Goal: Information Seeking & Learning: Check status

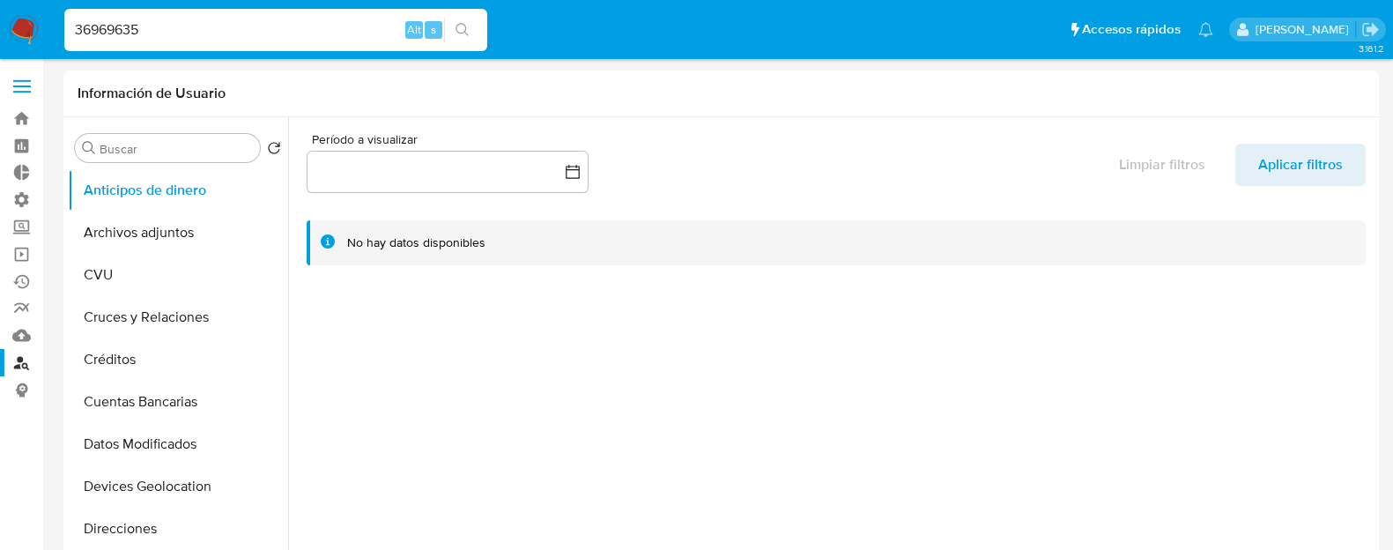
select select "10"
click at [172, 30] on input "36969635" at bounding box center [275, 30] width 423 height 23
paste input "26935546"
type input "326935546"
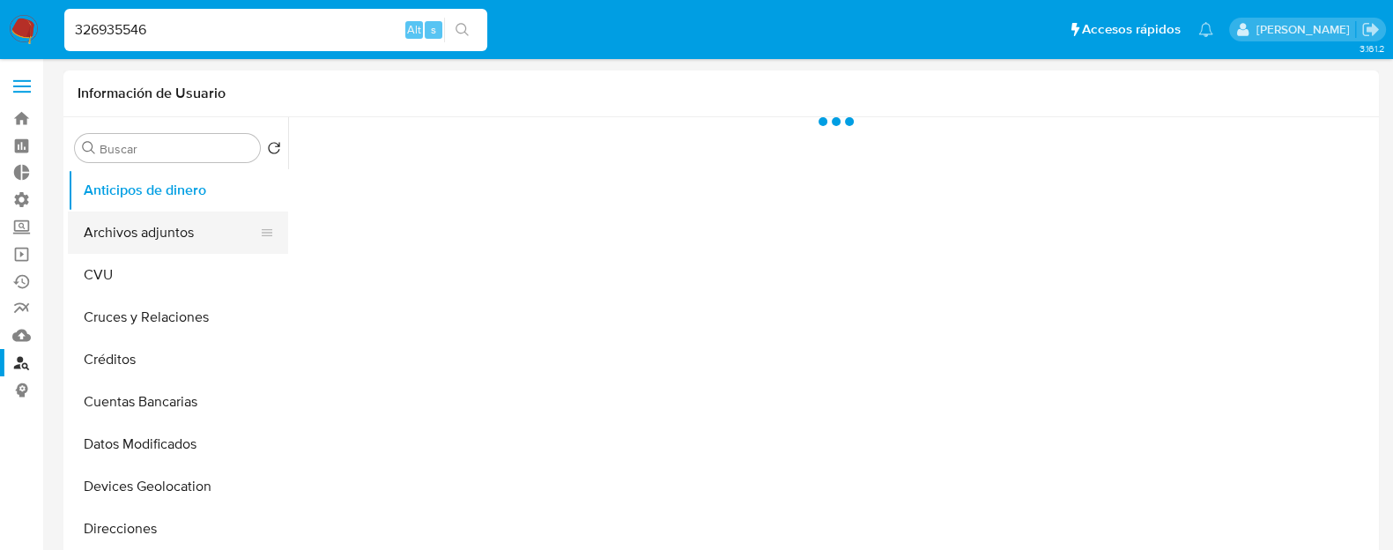
select select "10"
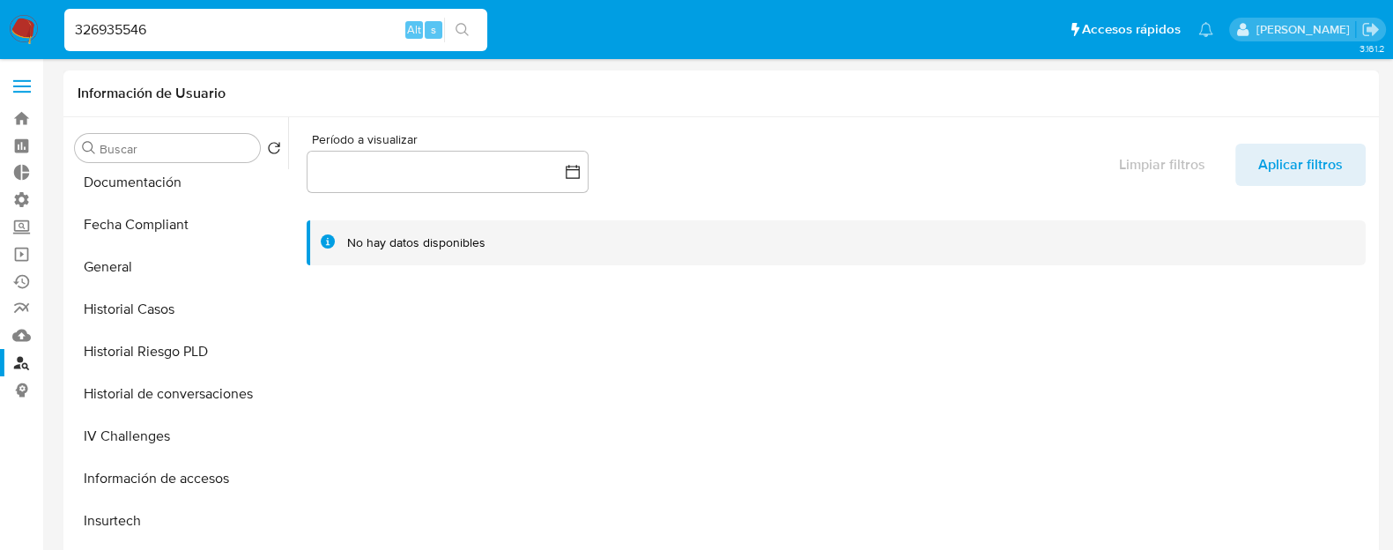
scroll to position [435, 0]
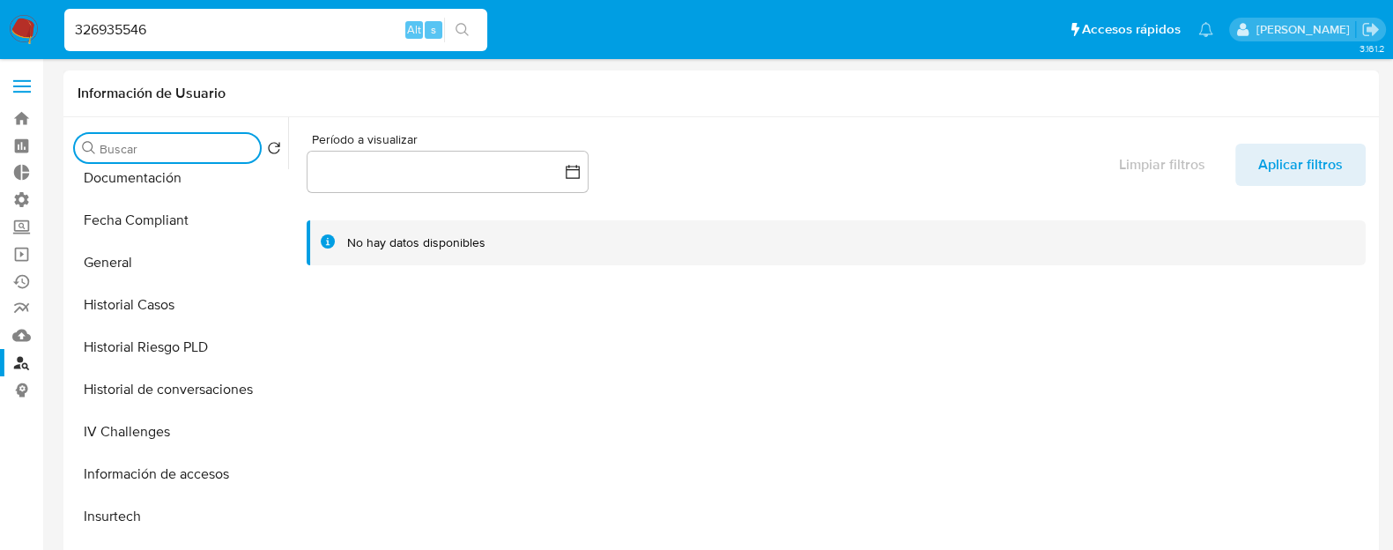
click at [189, 141] on input "Buscar" at bounding box center [176, 149] width 153 height 16
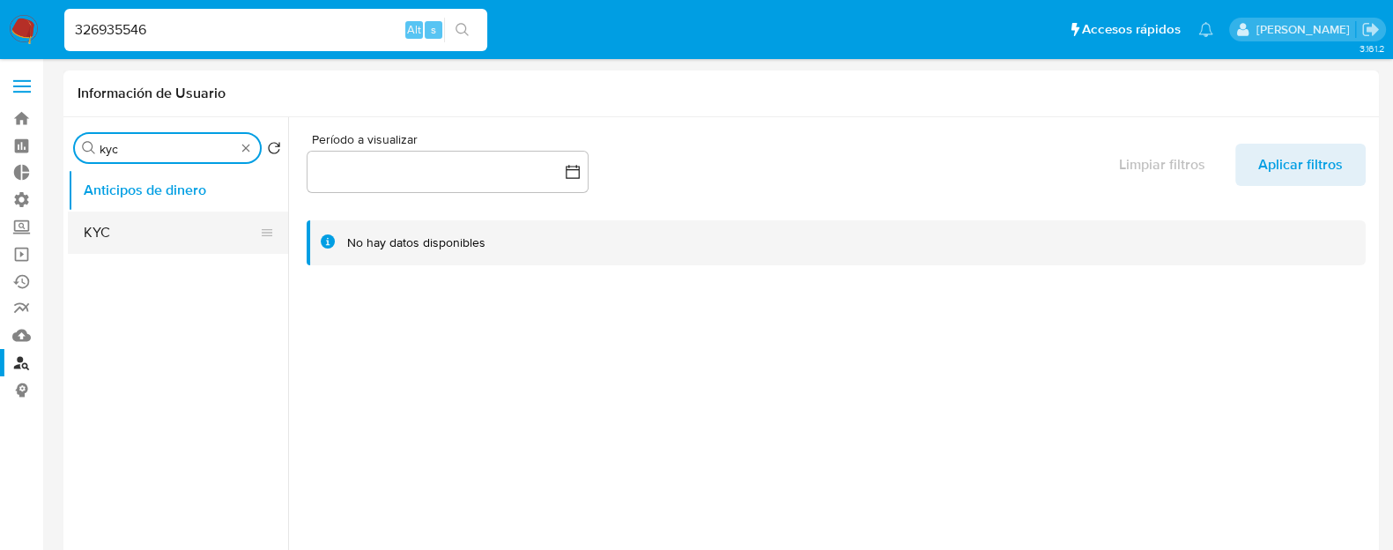
type input "kyc"
click at [145, 247] on button "KYC" at bounding box center [171, 232] width 206 height 42
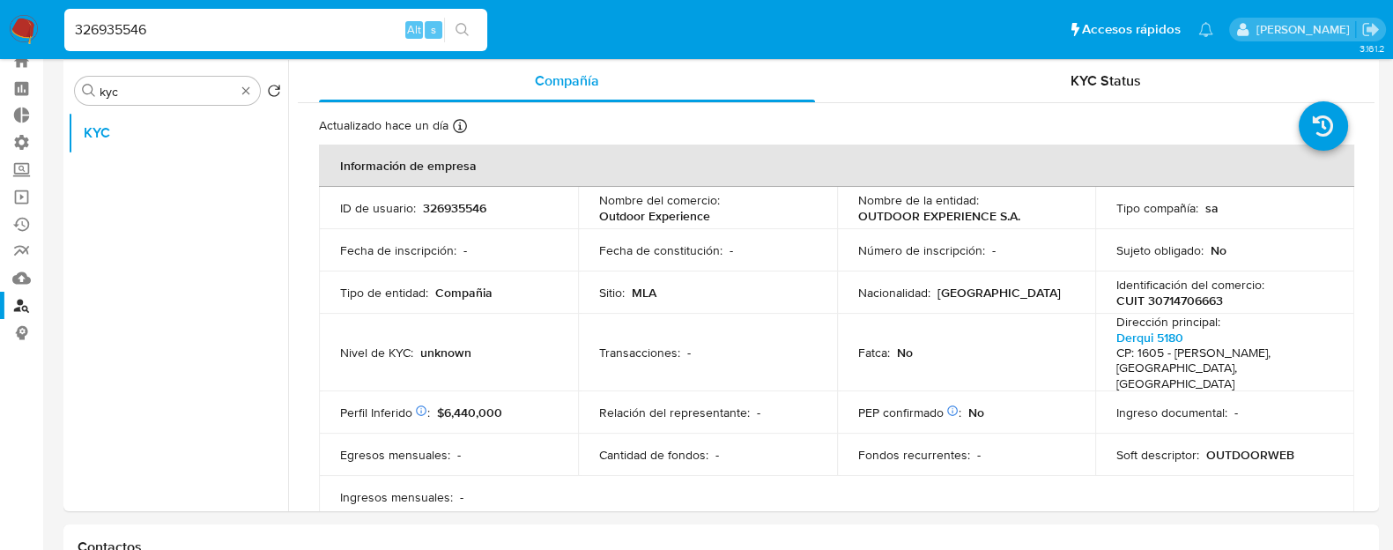
scroll to position [66, 0]
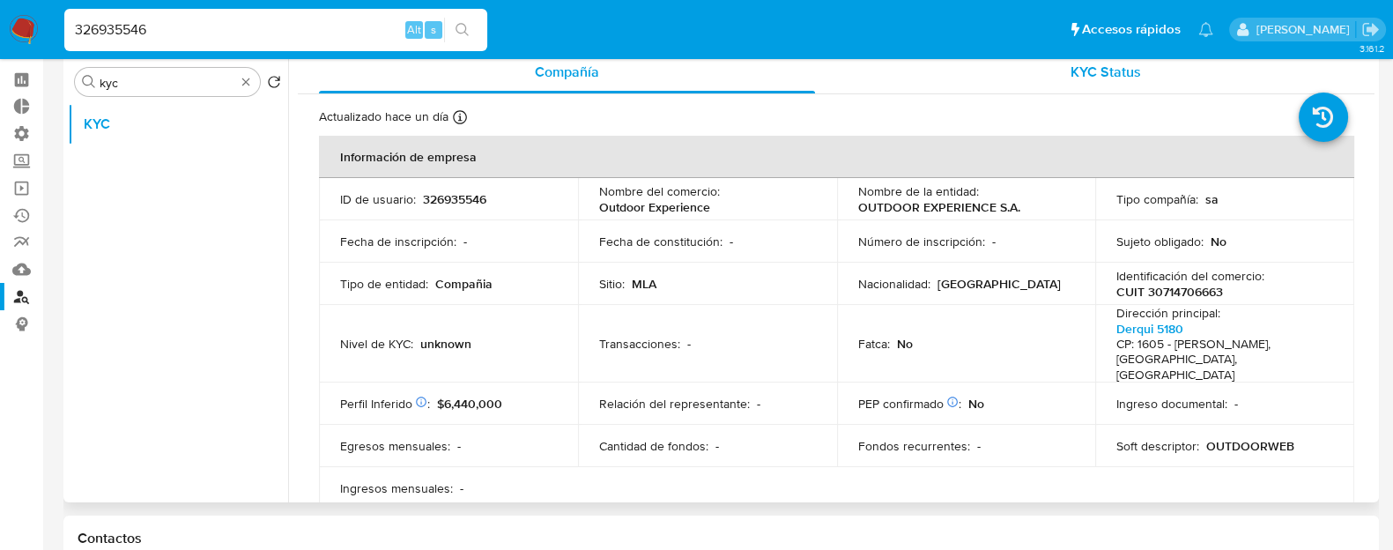
click at [1115, 70] on span "KYC Status" at bounding box center [1106, 72] width 70 height 20
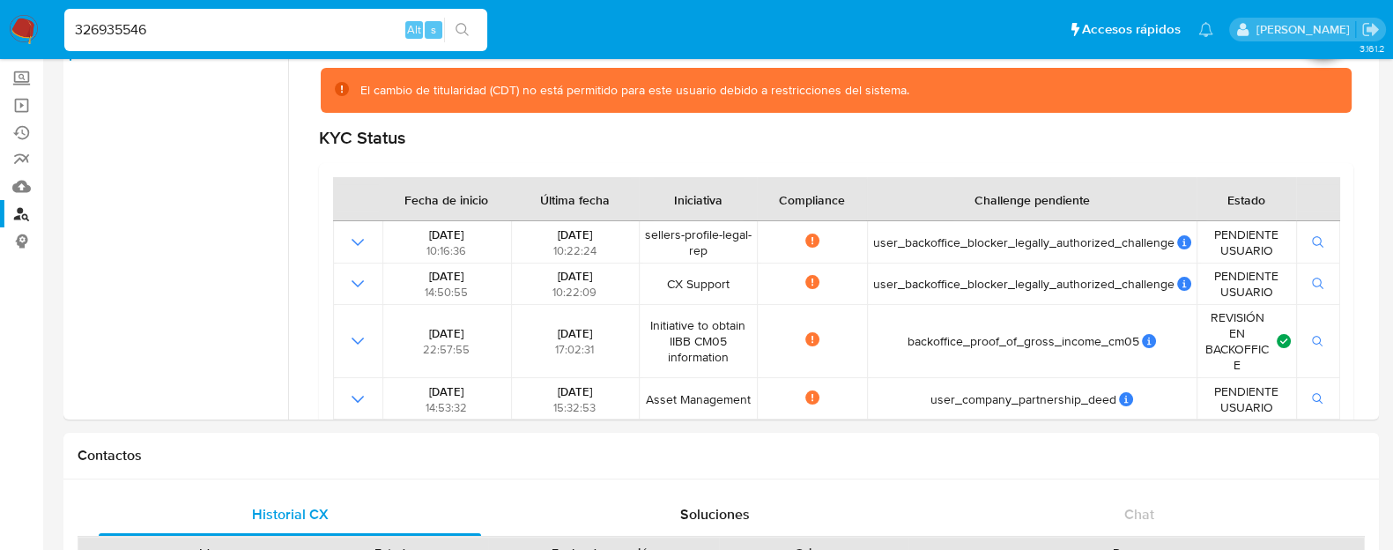
scroll to position [164, 0]
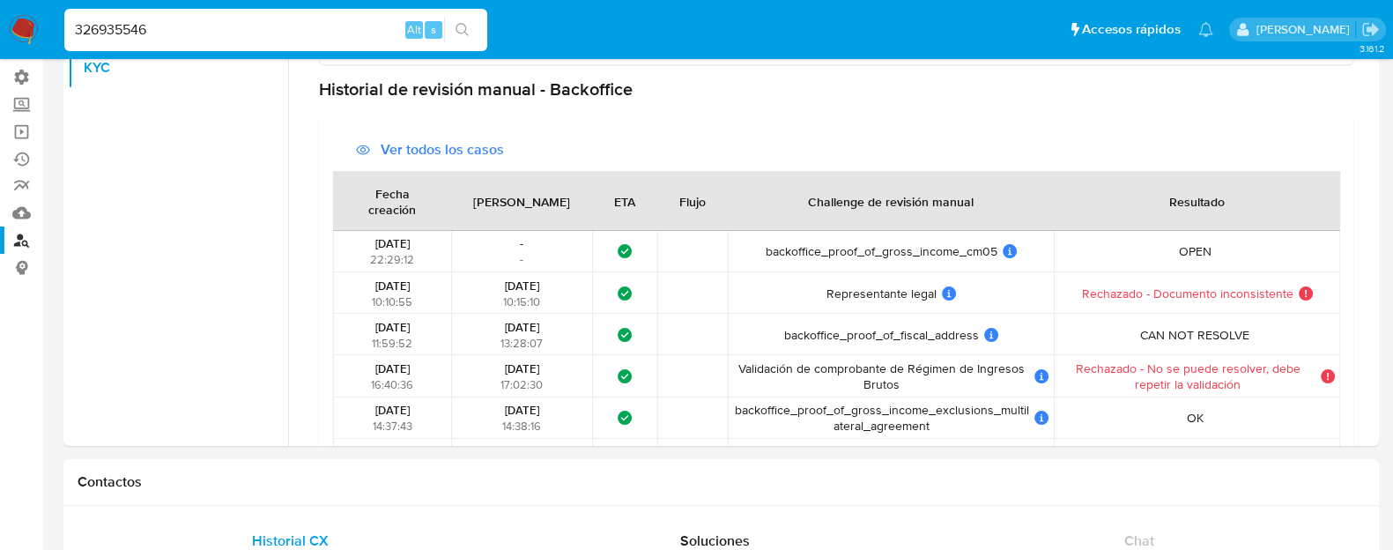
scroll to position [0, 0]
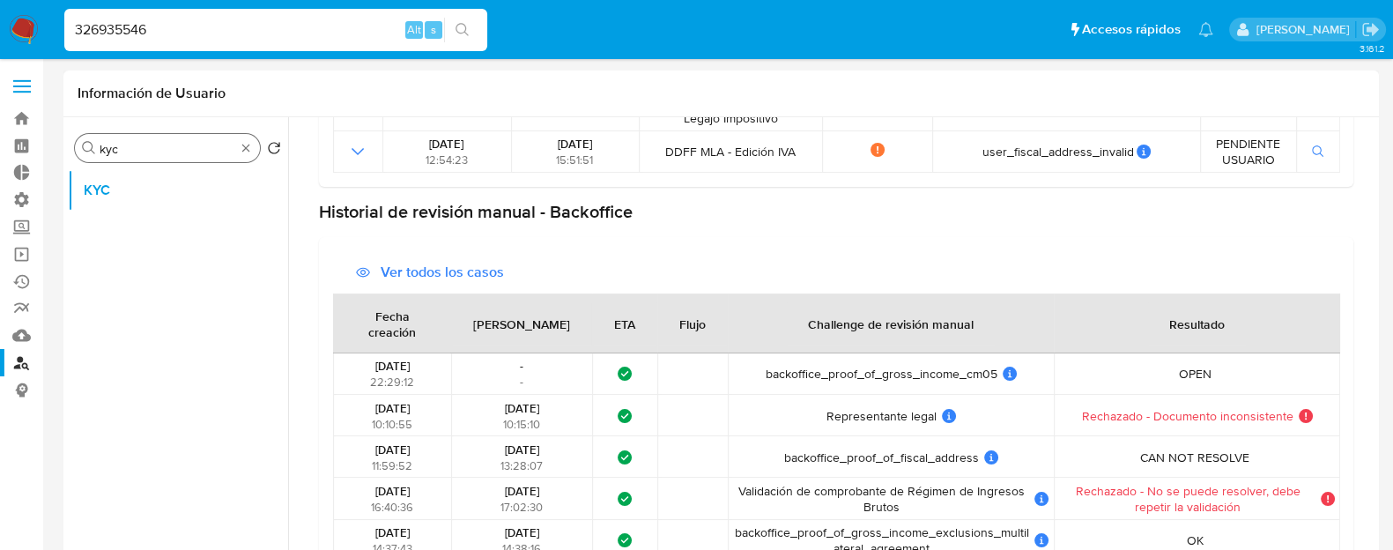
click at [256, 145] on div "Buscar kyc" at bounding box center [167, 148] width 185 height 28
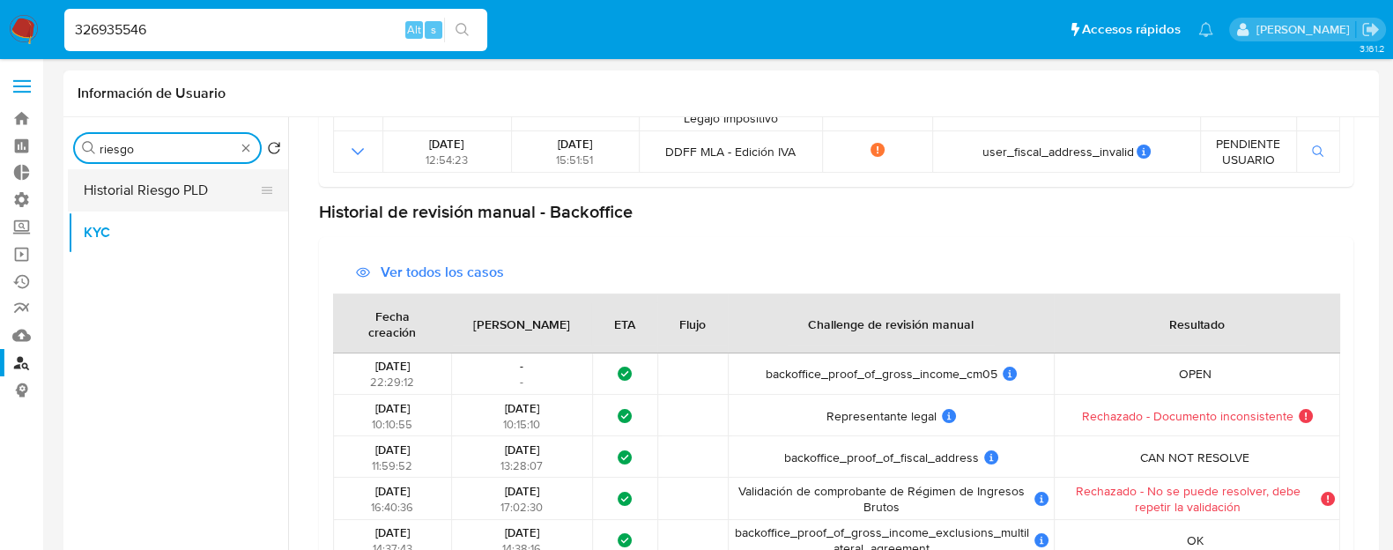
type input "riesgo"
click at [177, 187] on button "Historial Riesgo PLD" at bounding box center [171, 190] width 206 height 42
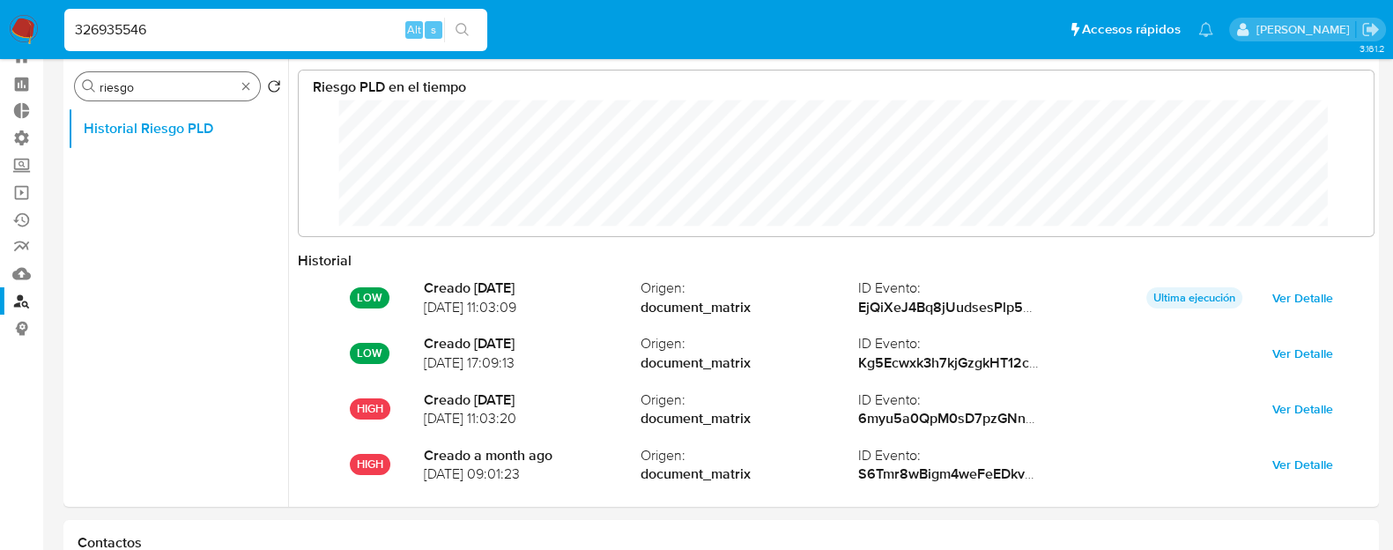
scroll to position [123, 0]
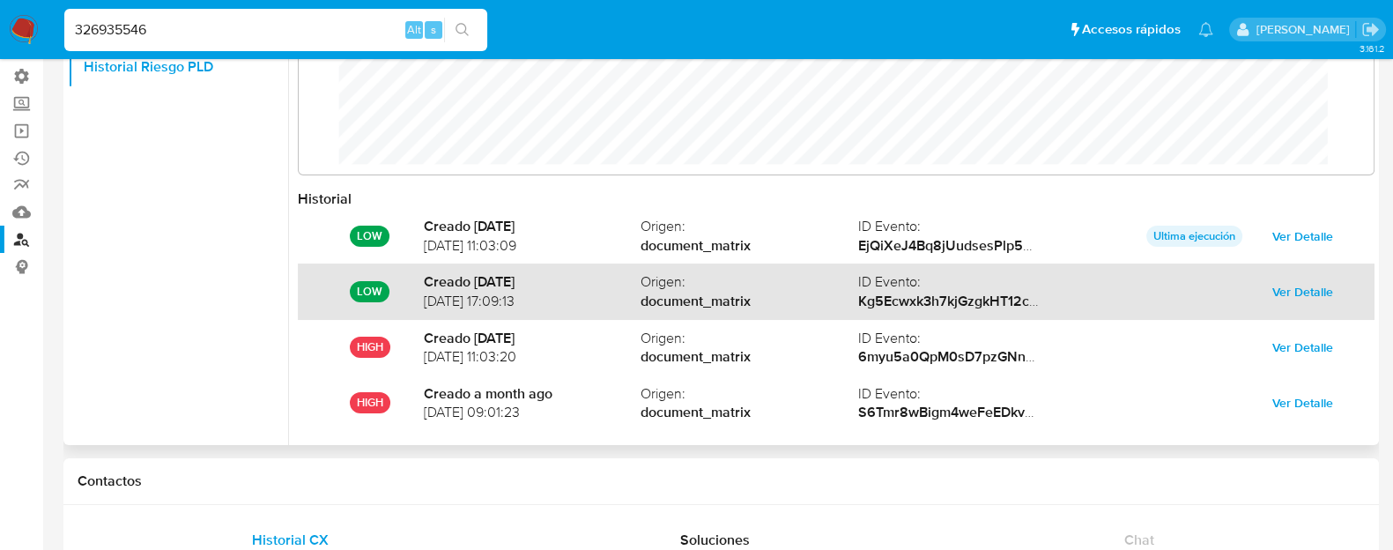
click at [1302, 301] on span "Ver Detalle" at bounding box center [1303, 291] width 61 height 25
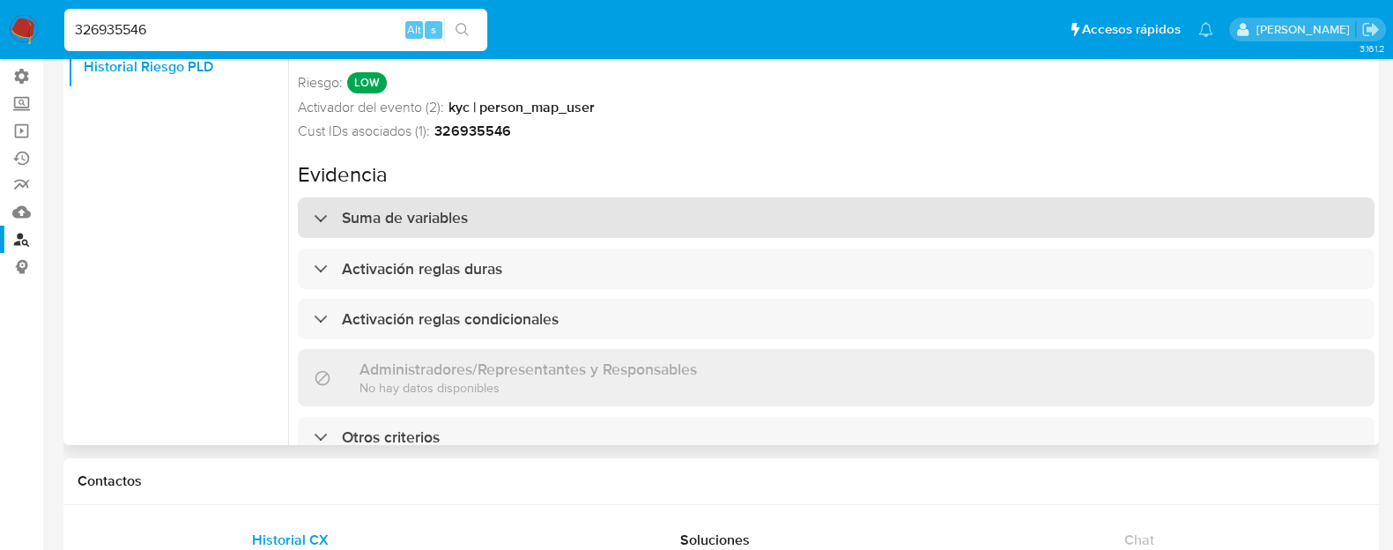
click at [711, 208] on div "Suma de variables" at bounding box center [836, 217] width 1077 height 41
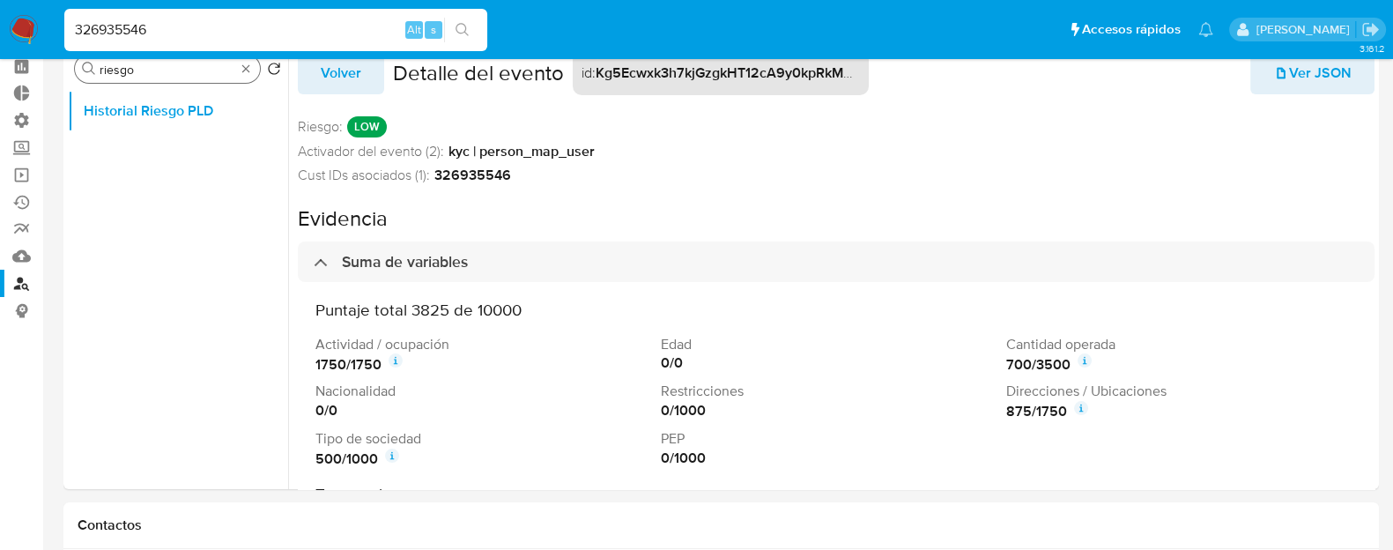
scroll to position [85, 0]
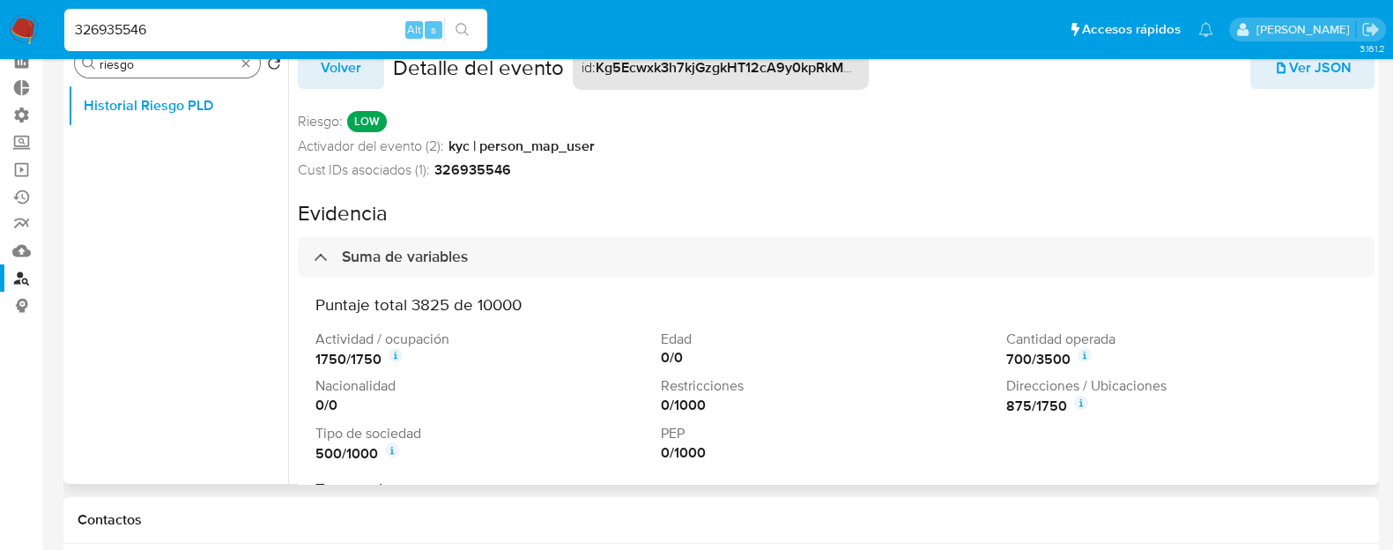
click at [361, 75] on button "Volver" at bounding box center [341, 68] width 86 height 42
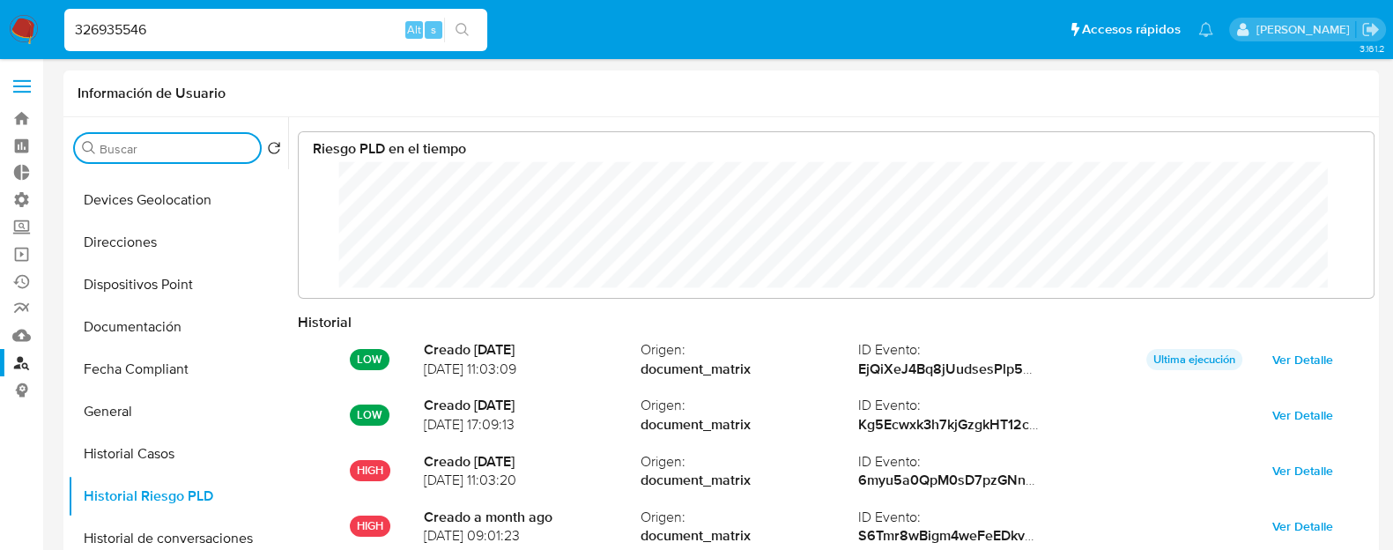
scroll to position [382, 0]
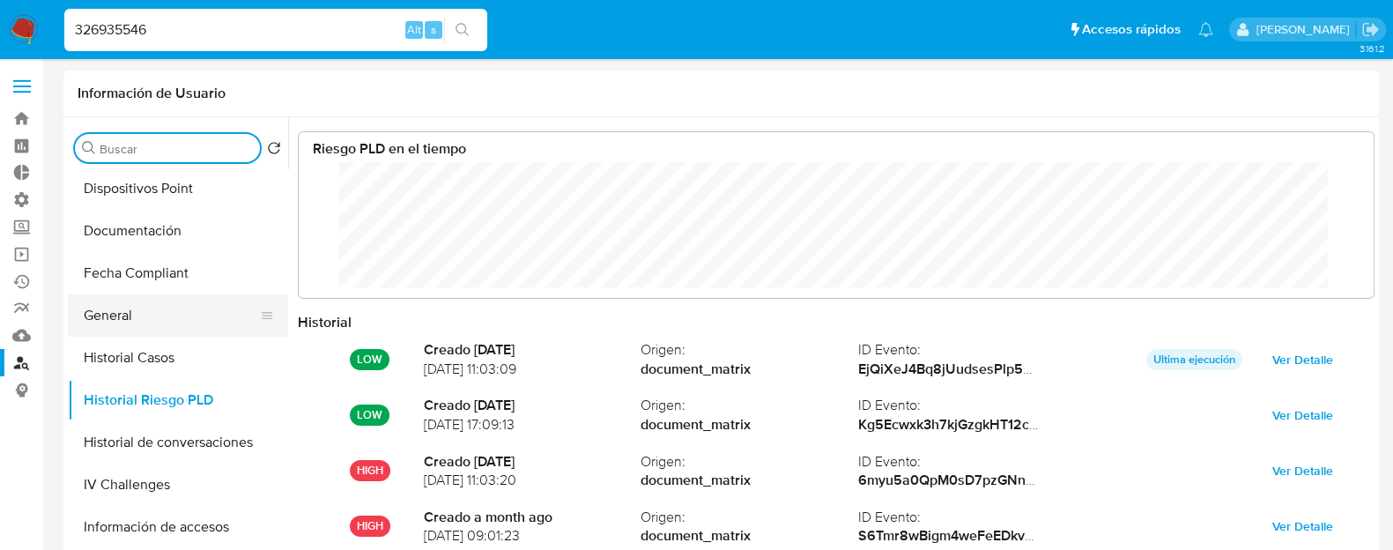
click at [172, 315] on button "General" at bounding box center [171, 315] width 206 height 42
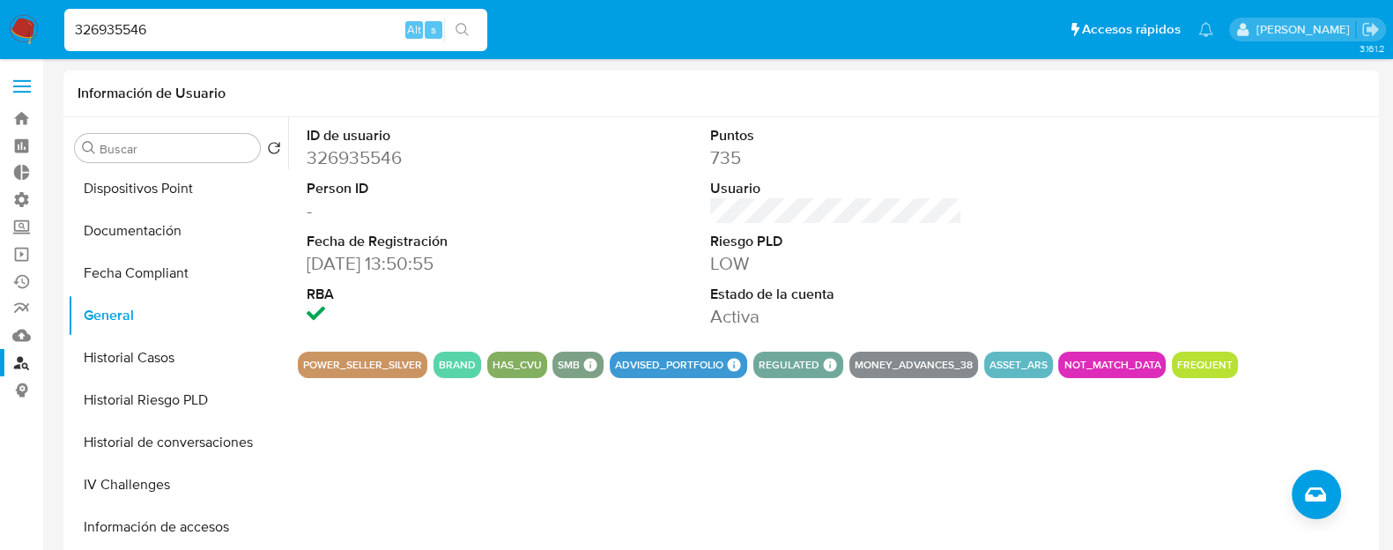
click at [195, 23] on input "326935546" at bounding box center [275, 30] width 423 height 23
paste input "459697720"
type input "459697720"
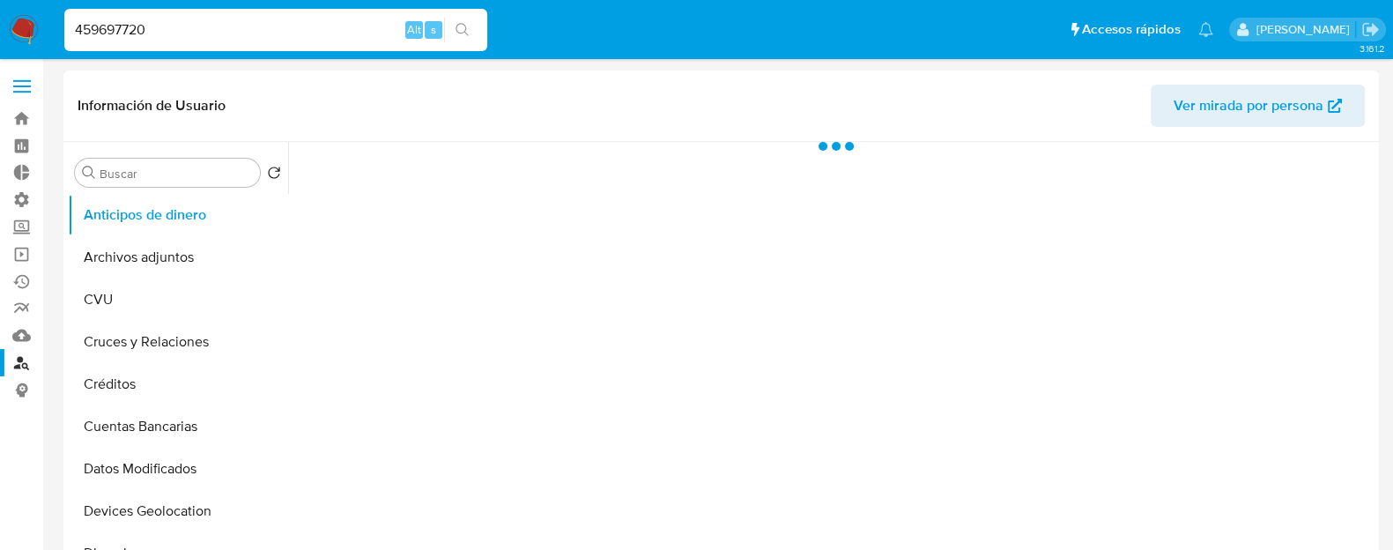
select select "10"
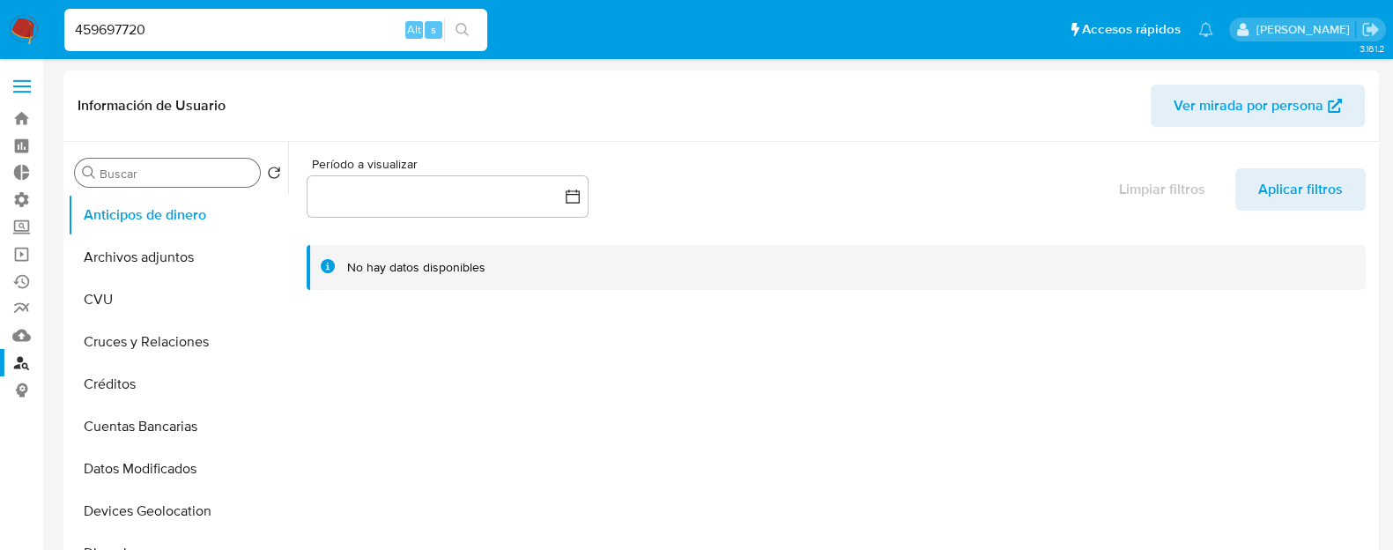
click at [226, 165] on div "Buscar" at bounding box center [167, 173] width 185 height 28
click at [182, 168] on input "Buscar" at bounding box center [176, 174] width 153 height 16
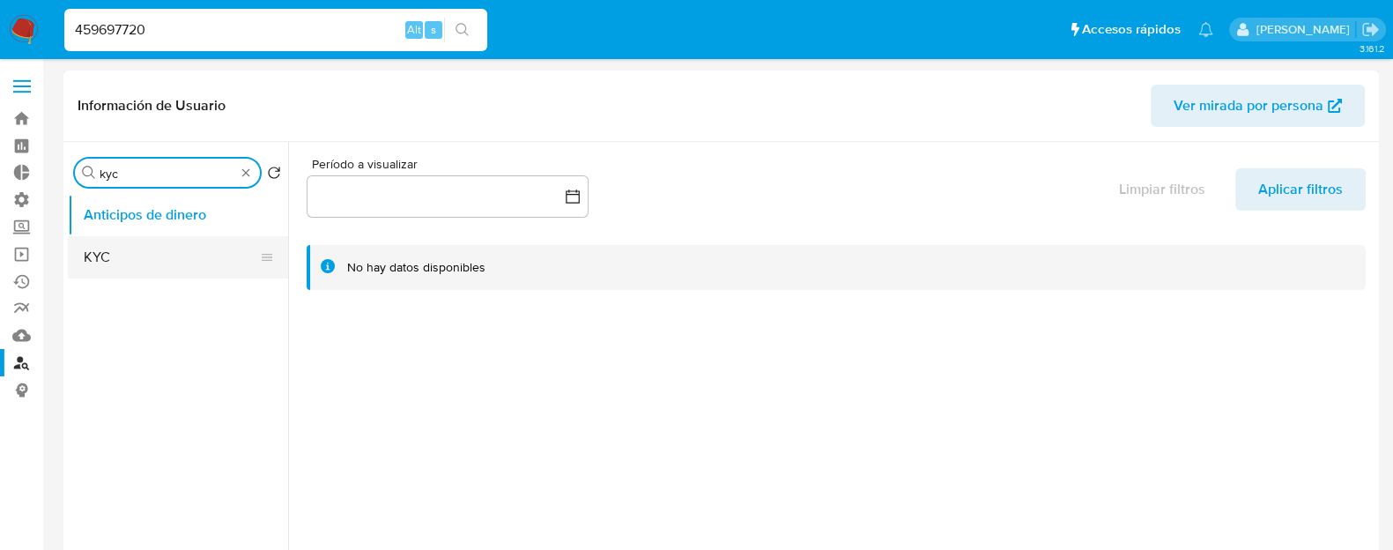
type input "kyc"
click at [183, 261] on button "KYC" at bounding box center [171, 257] width 206 height 42
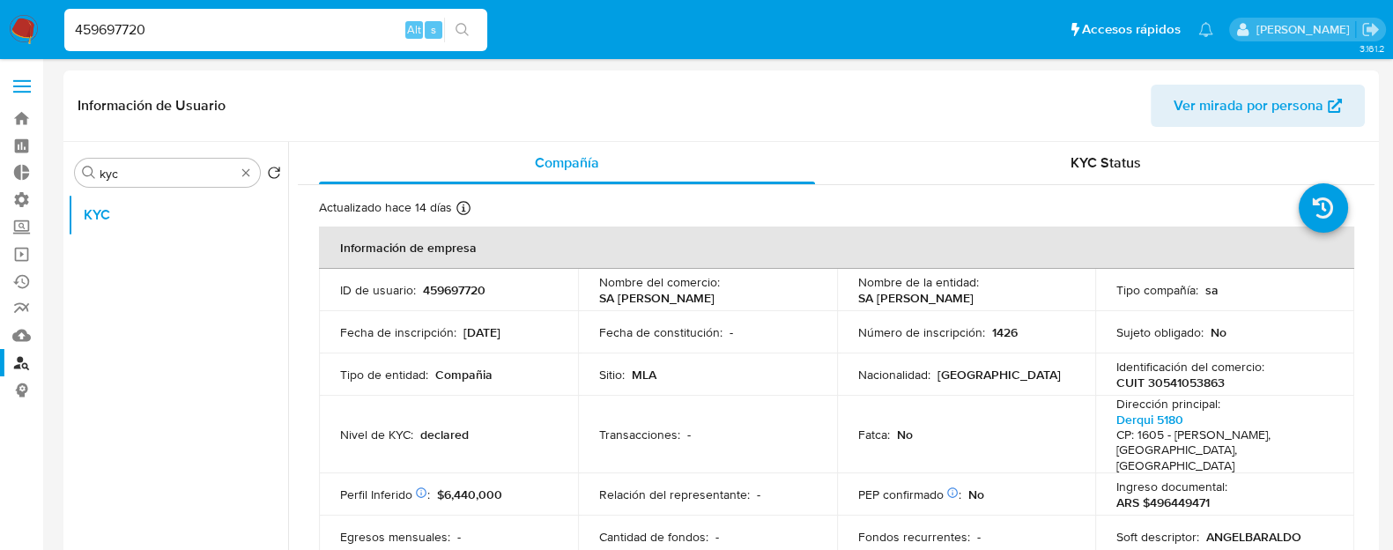
scroll to position [19, 0]
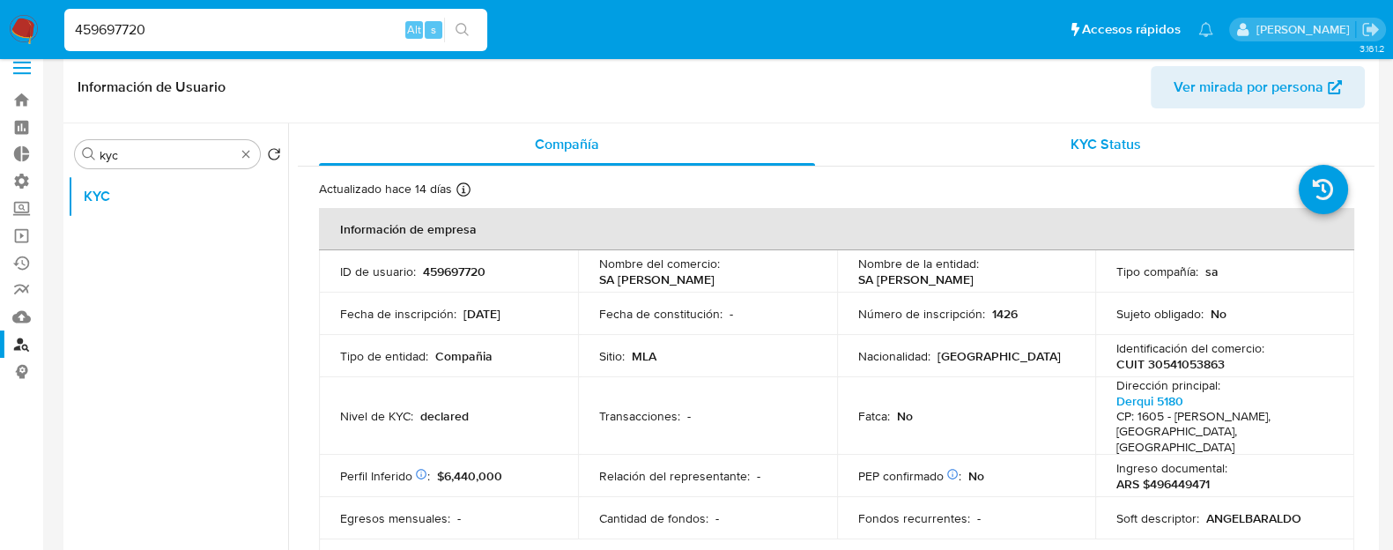
click at [1086, 145] on span "KYC Status" at bounding box center [1106, 144] width 70 height 20
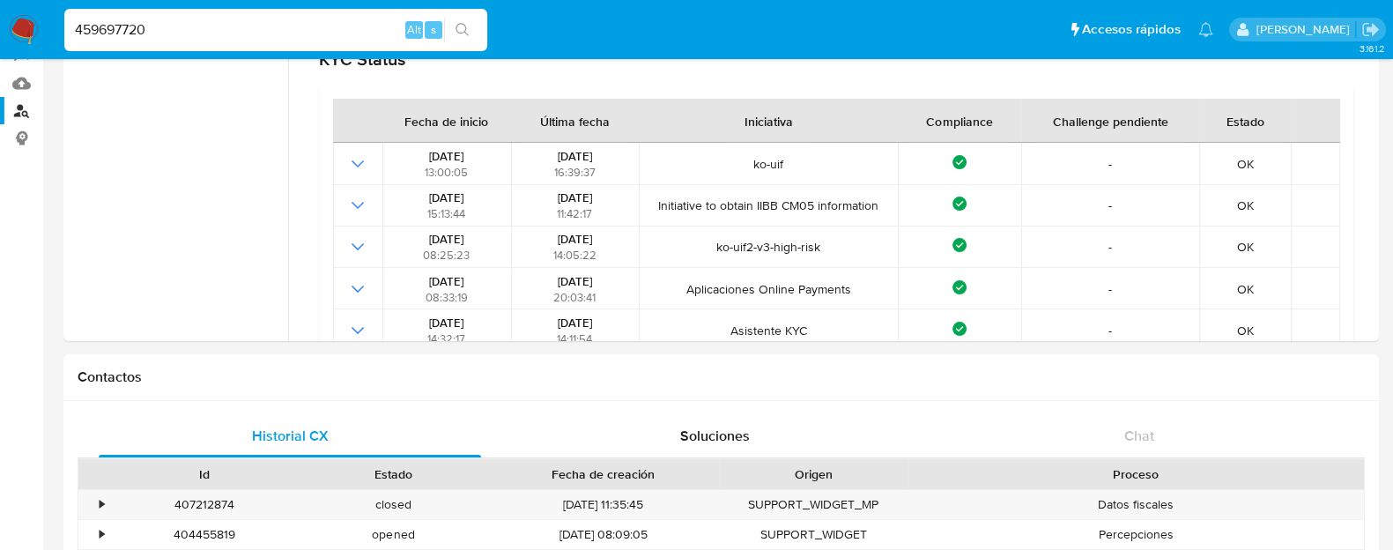
scroll to position [245, 0]
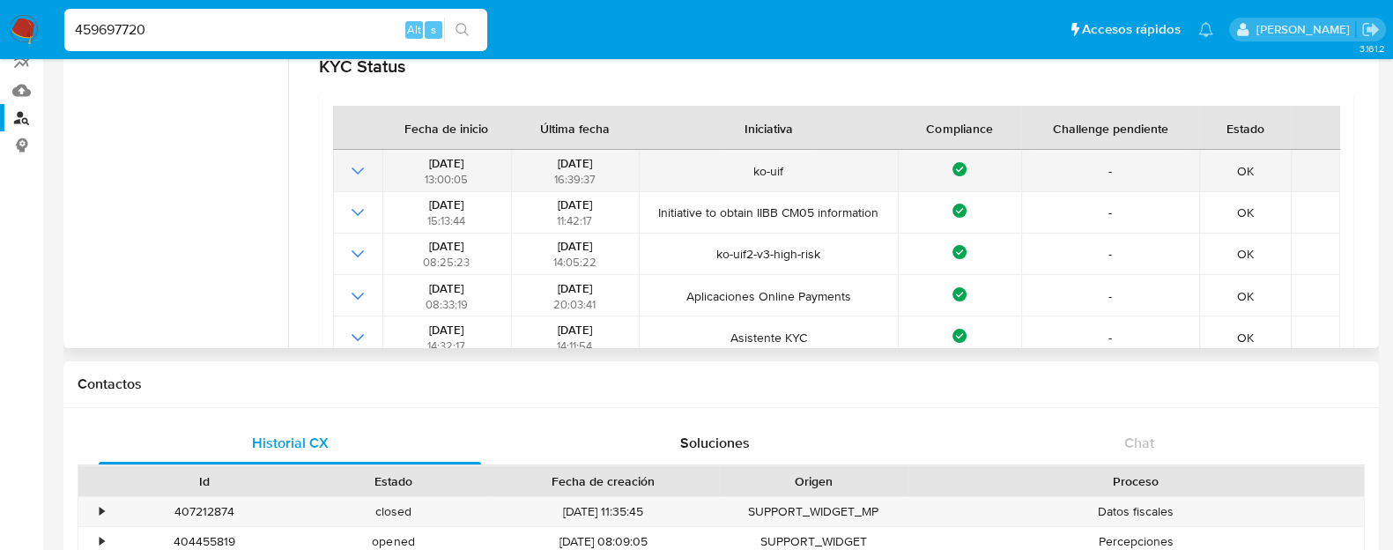
drag, startPoint x: 777, startPoint y: 174, endPoint x: 914, endPoint y: 157, distance: 137.6
click at [914, 157] on tr "[DATE] 13:00:05 [DATE] 16:39:37 ko-uif Compliance - OK" at bounding box center [836, 170] width 1007 height 41
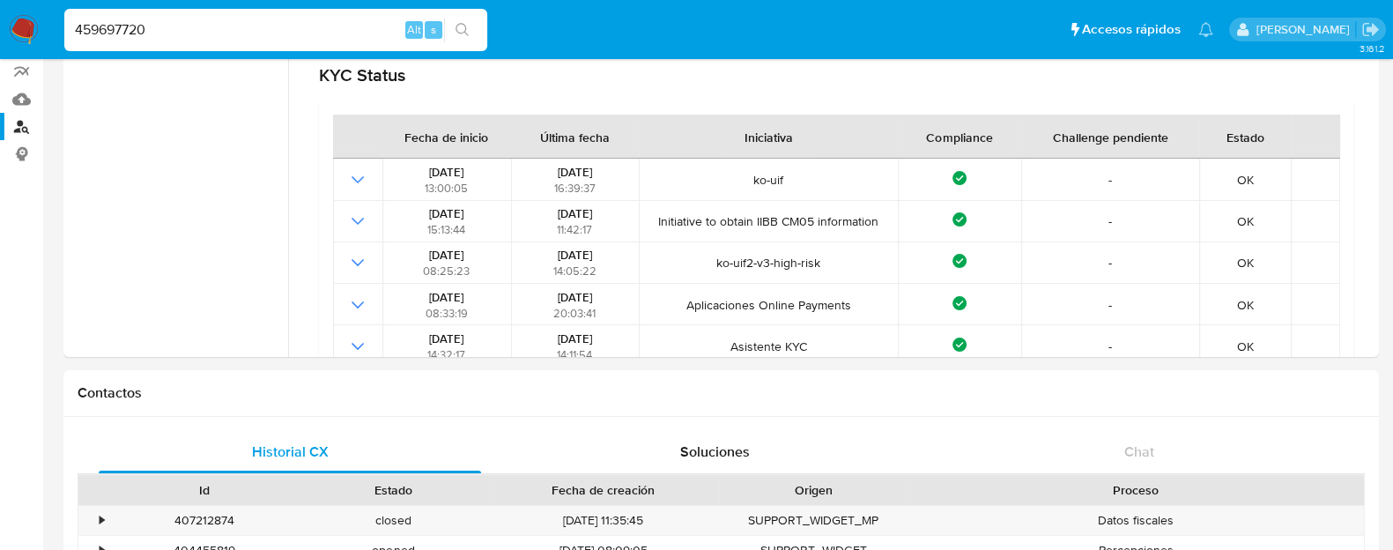
scroll to position [0, 0]
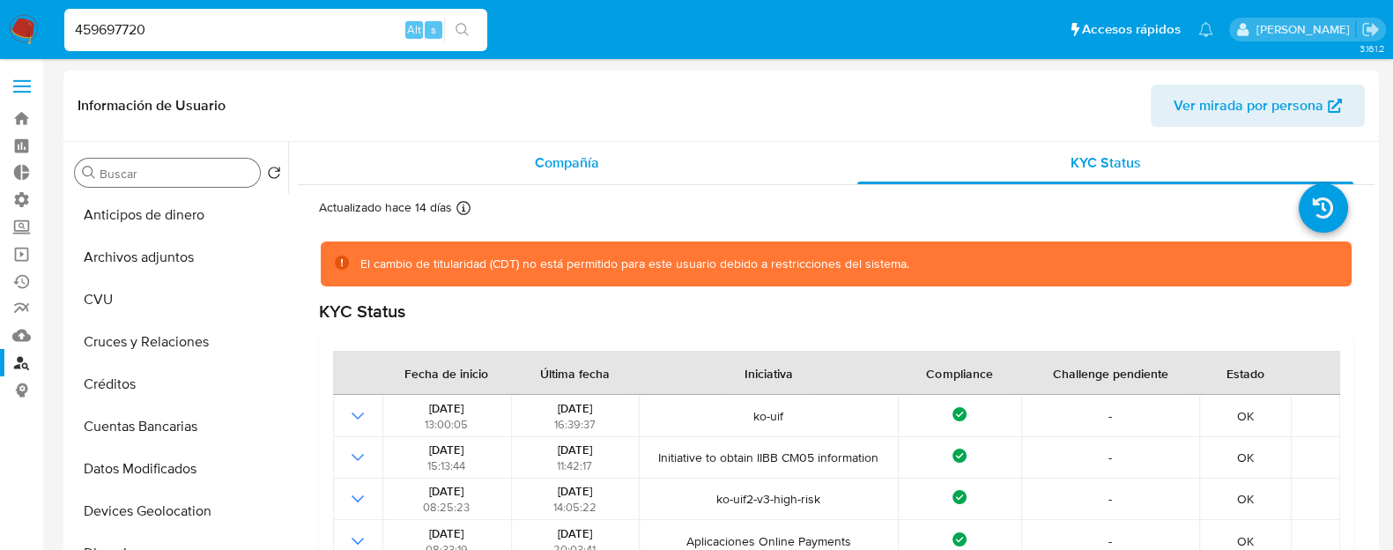
click at [511, 155] on div "Compañía" at bounding box center [567, 163] width 496 height 42
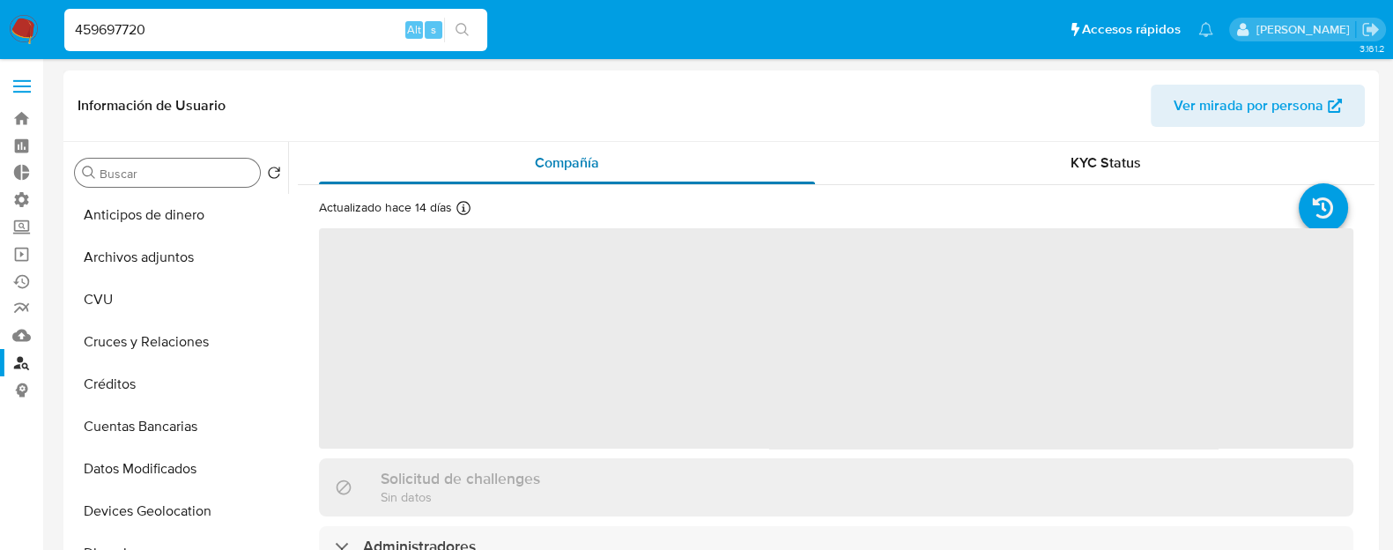
click at [511, 155] on div "Compañía" at bounding box center [567, 163] width 496 height 42
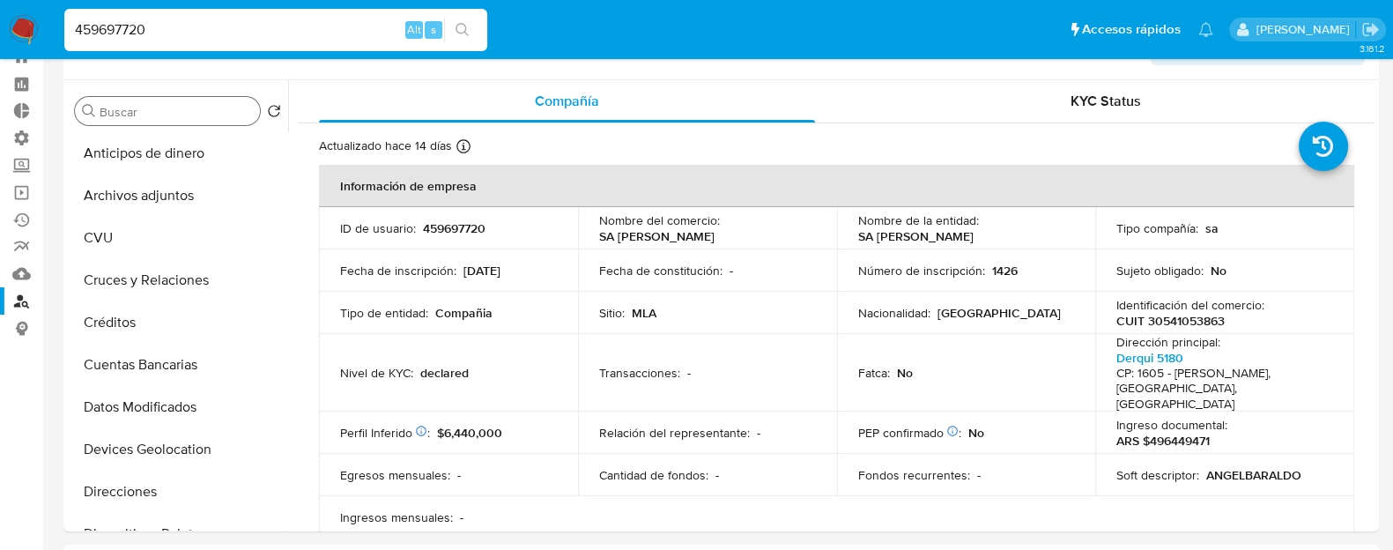
scroll to position [75, 0]
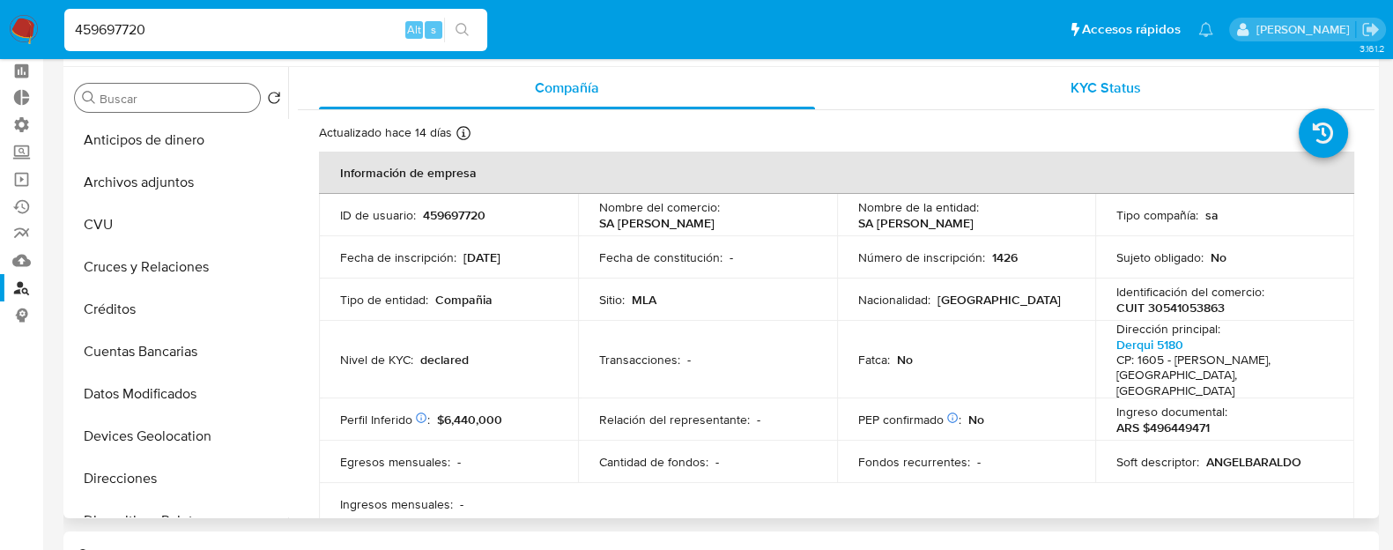
click at [1063, 94] on div "KYC Status" at bounding box center [1105, 88] width 496 height 42
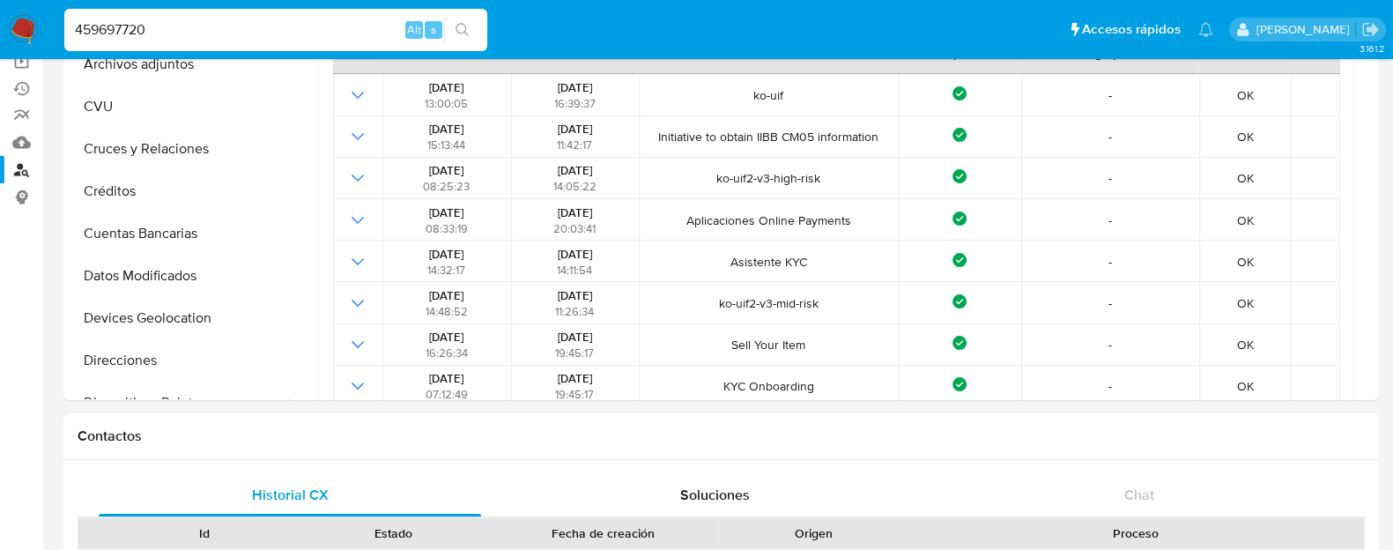
scroll to position [0, 0]
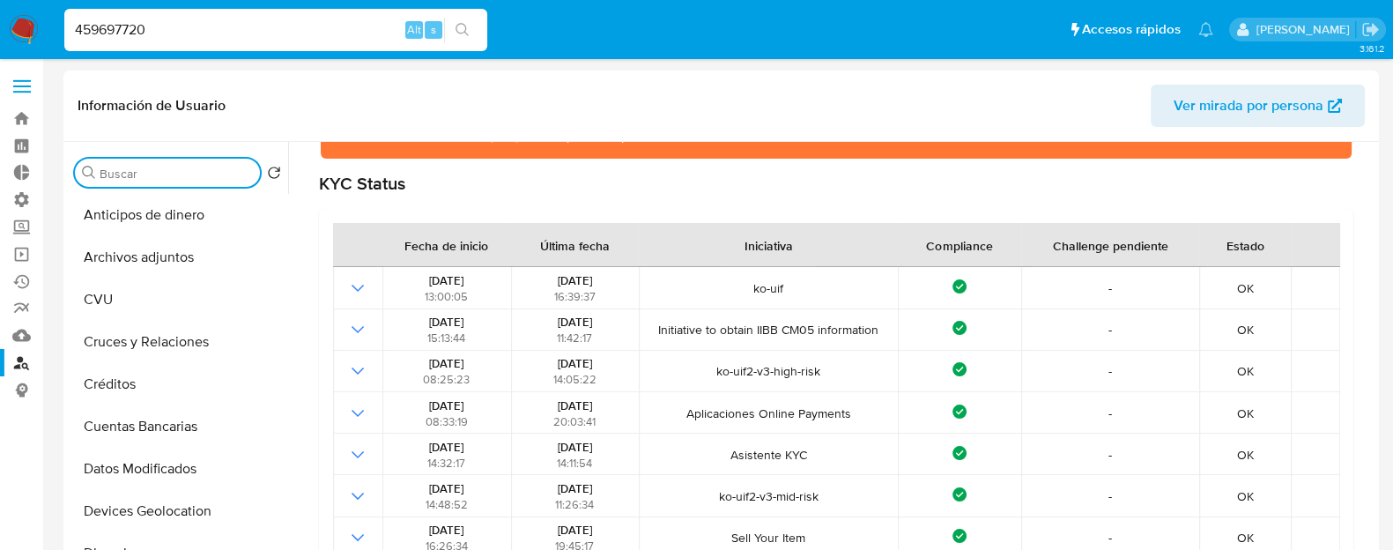
click at [189, 174] on input "Buscar" at bounding box center [176, 174] width 153 height 16
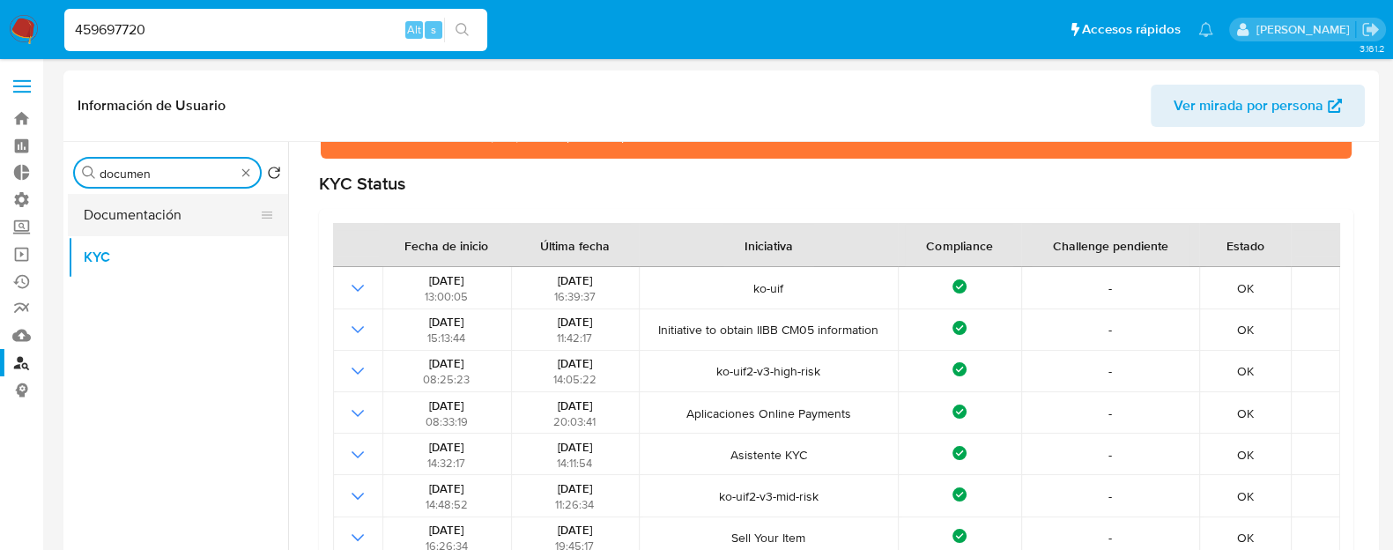
type input "documen"
click at [187, 220] on button "Documentación" at bounding box center [171, 215] width 206 height 42
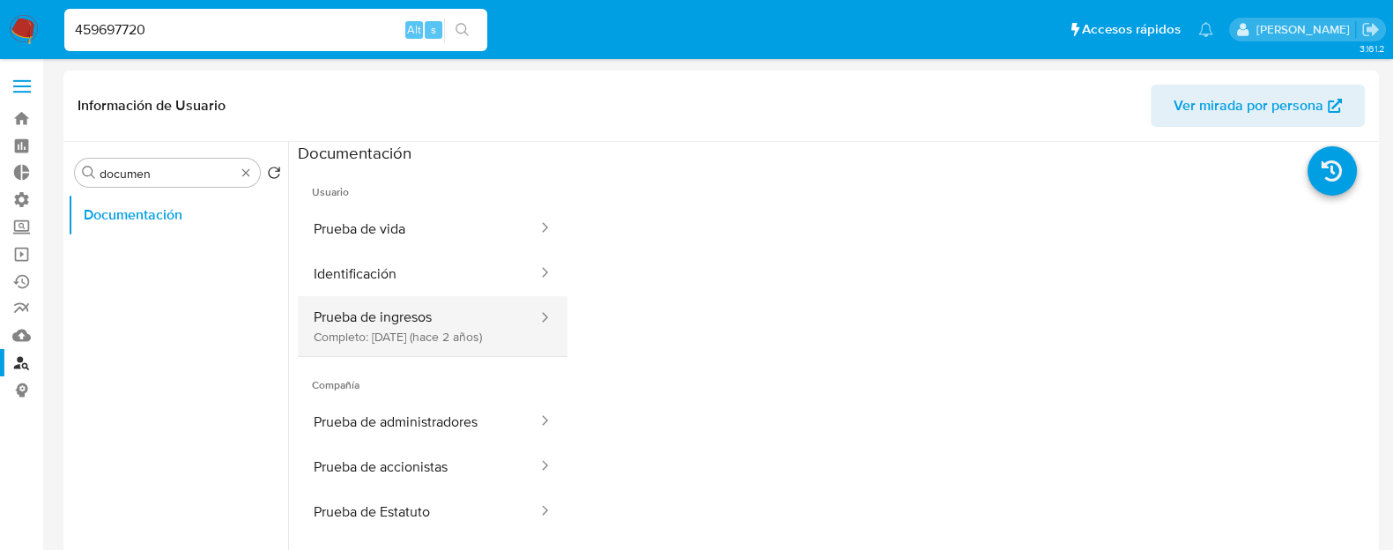
click at [388, 332] on button "Prueba de ingresos Completo: [DATE] (hace 2 años)" at bounding box center [418, 326] width 241 height 60
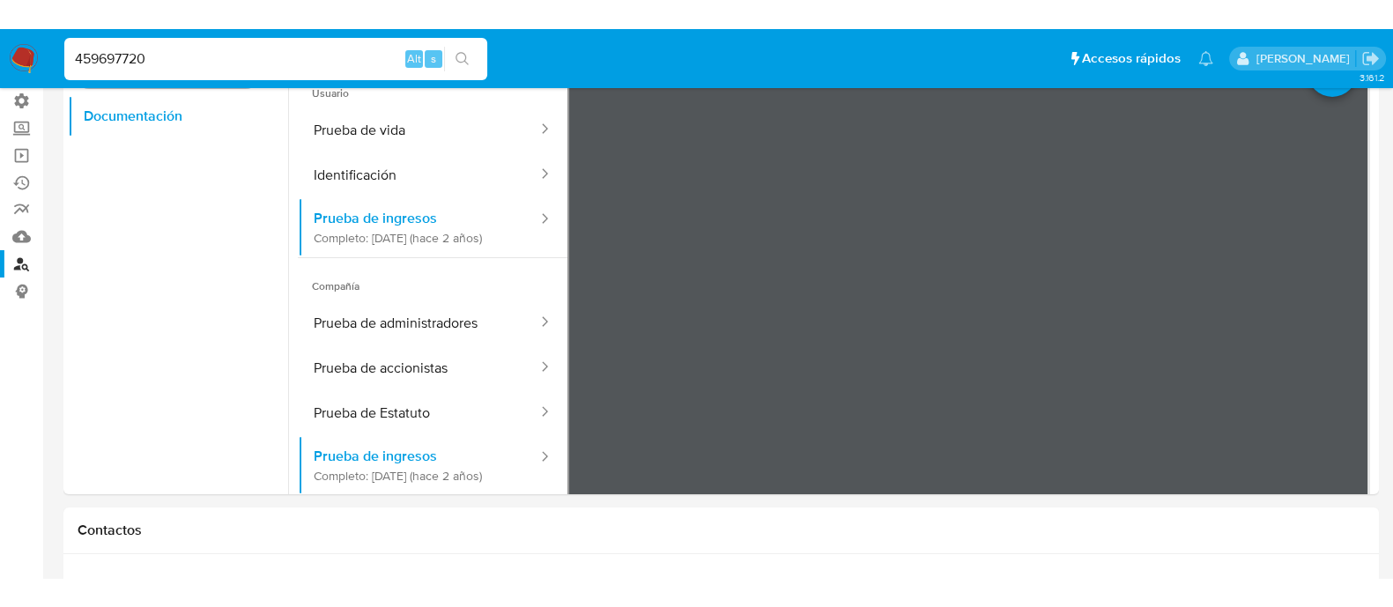
scroll to position [131, 0]
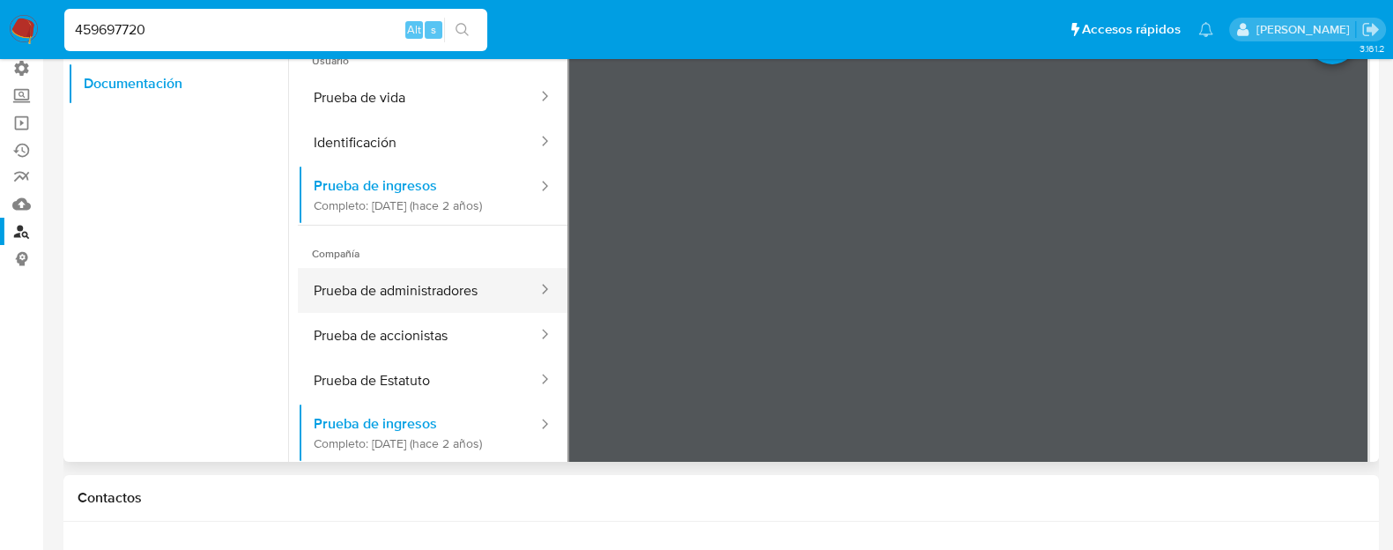
click at [441, 313] on button "Prueba de administradores" at bounding box center [418, 290] width 241 height 45
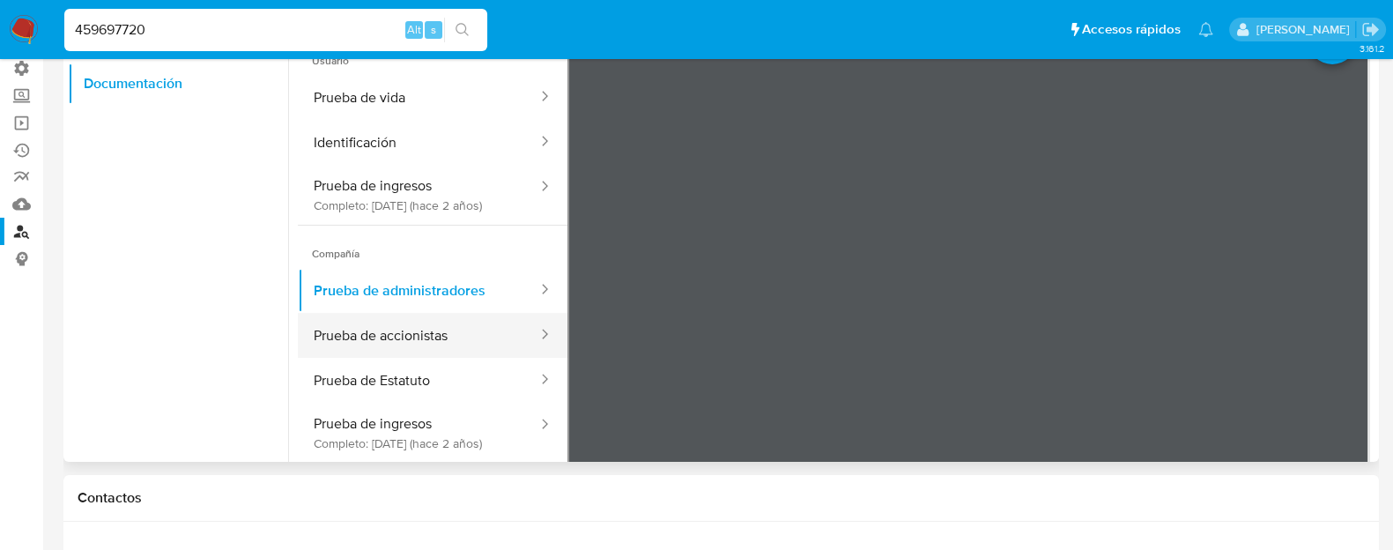
click at [430, 358] on button "Prueba de accionistas" at bounding box center [418, 335] width 241 height 45
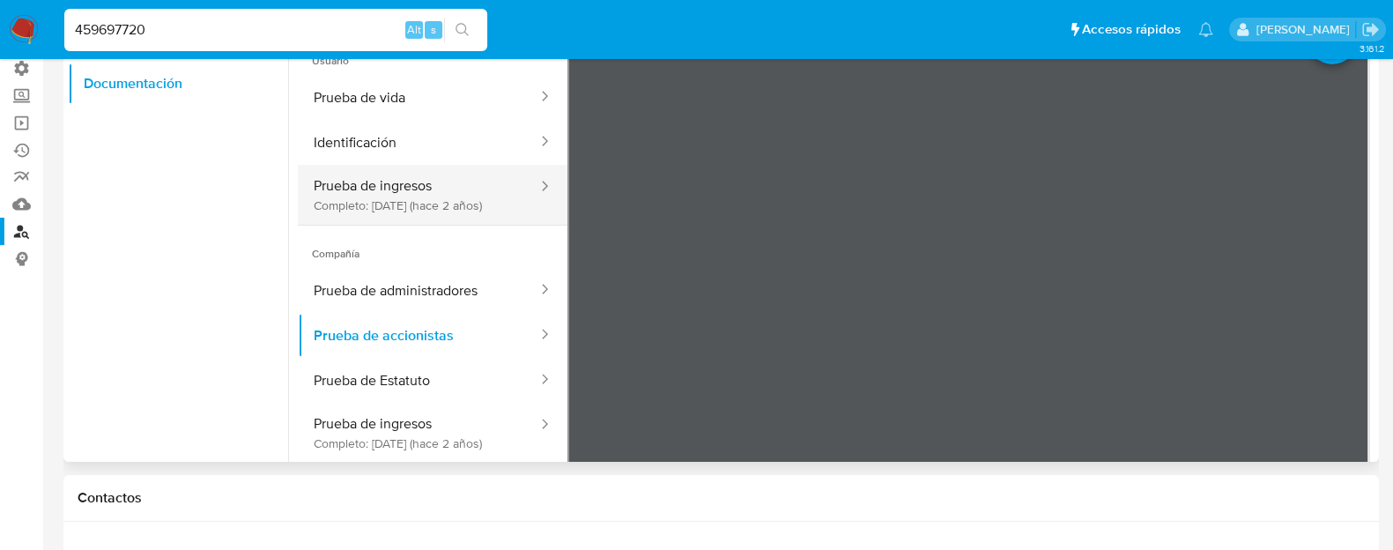
click at [421, 209] on button "Prueba de ingresos Completo: [DATE] (hace 2 años)" at bounding box center [418, 195] width 241 height 60
